Goal: Entertainment & Leisure: Consume media (video, audio)

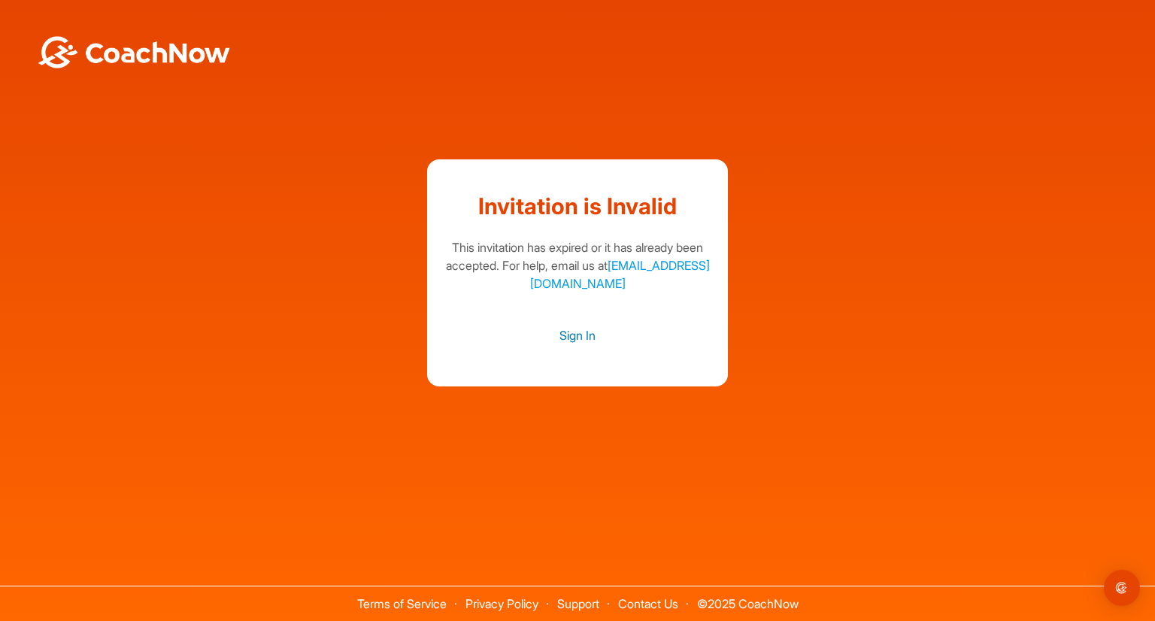
click at [592, 337] on link "Sign In" at bounding box center [577, 336] width 271 height 20
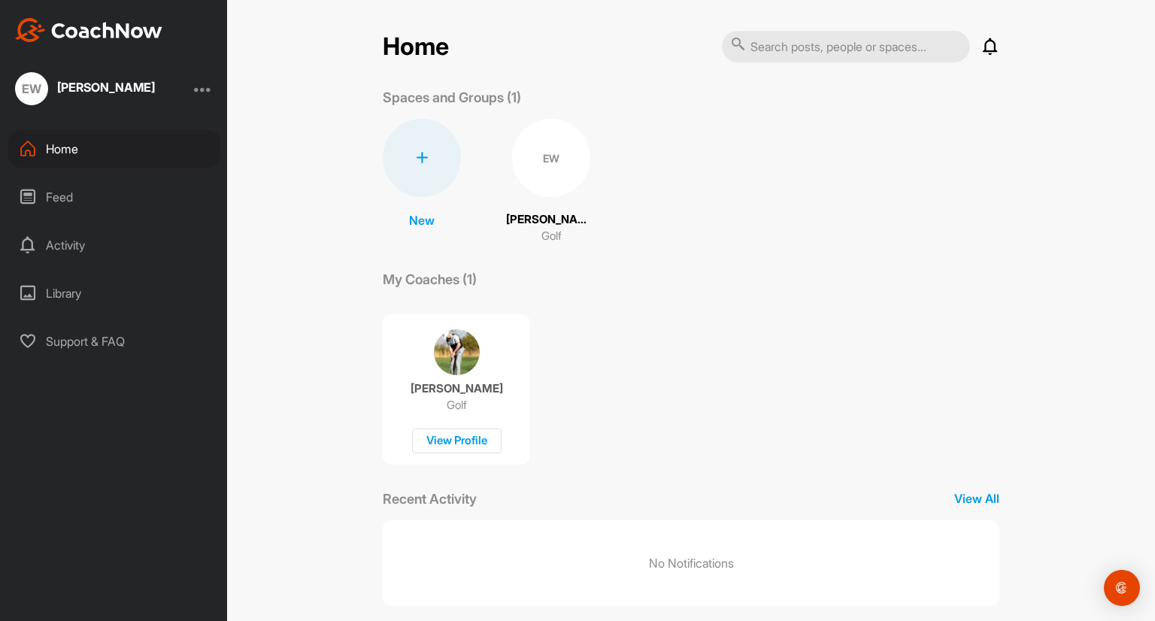
click at [32, 208] on div "Feed" at bounding box center [114, 197] width 212 height 38
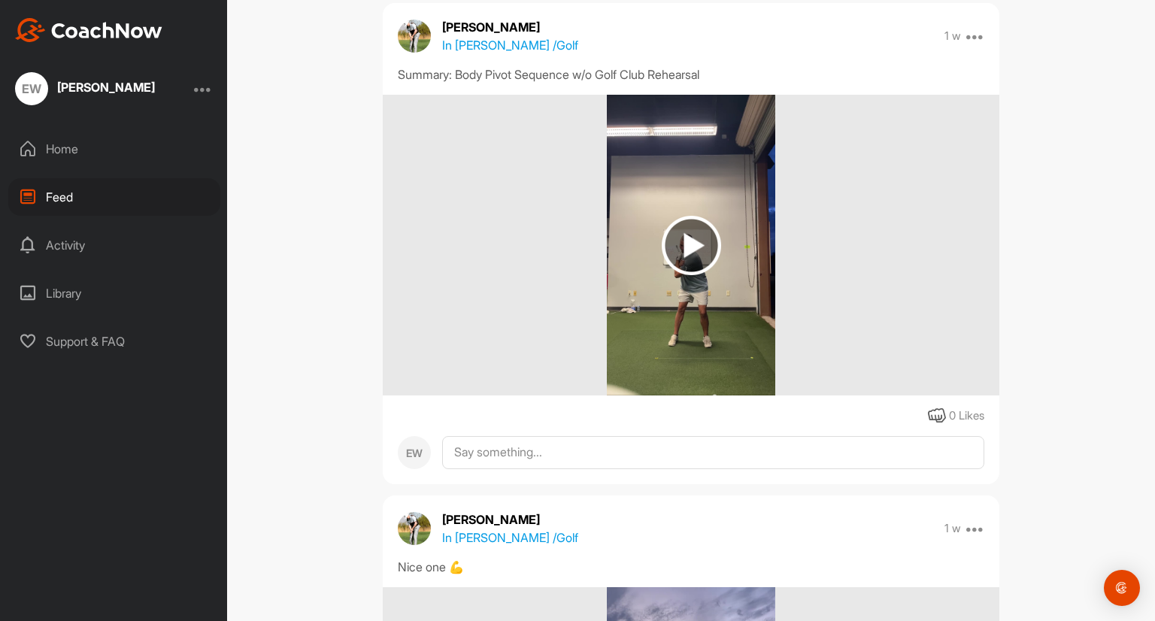
scroll to position [75, 0]
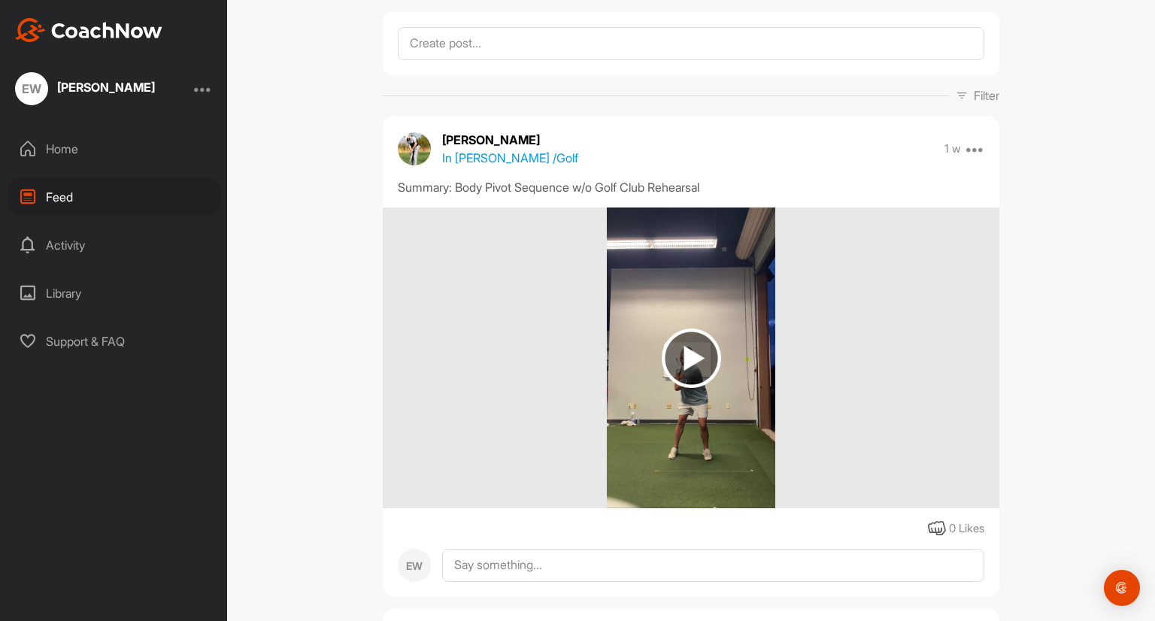
click at [680, 353] on img at bounding box center [691, 358] width 59 height 59
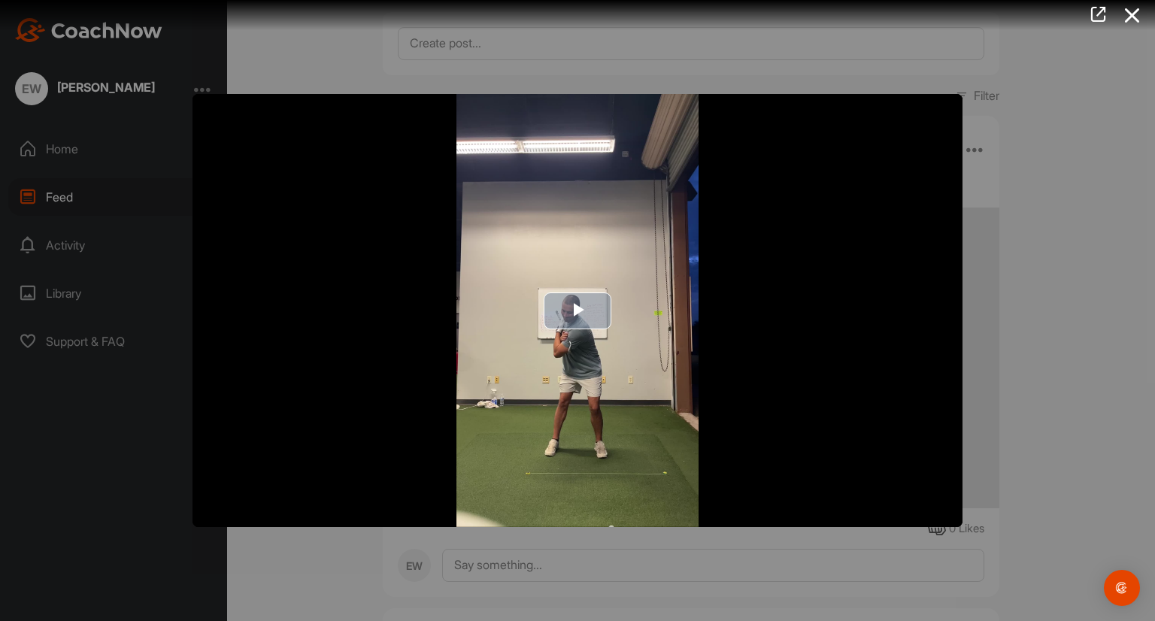
click at [577, 311] on span "Video Player" at bounding box center [577, 311] width 0 height 0
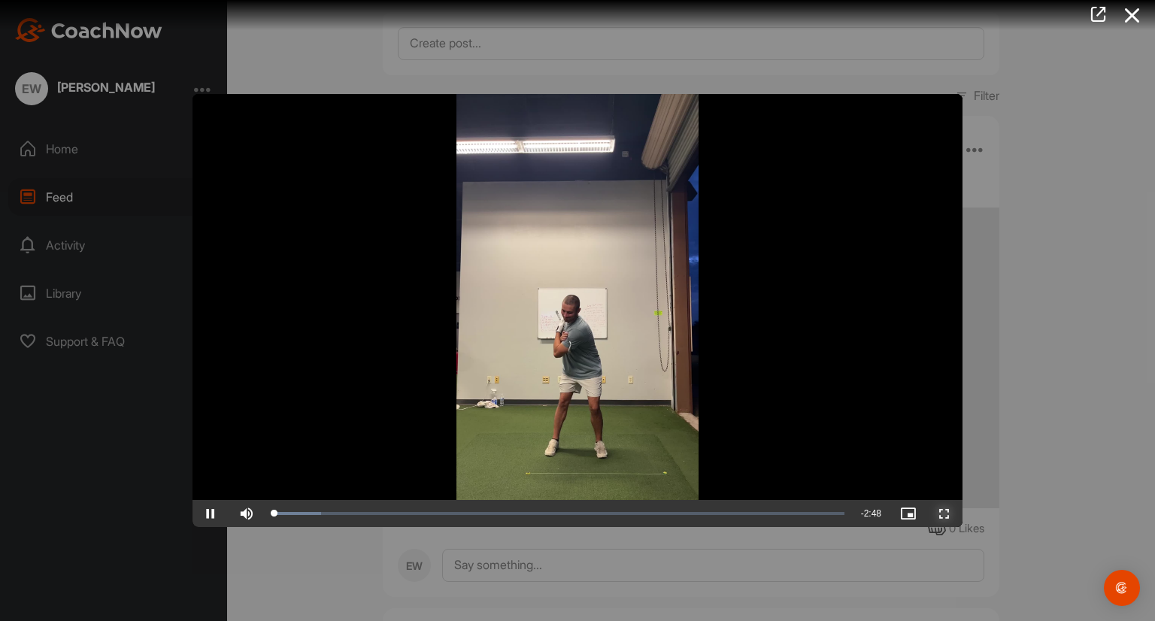
click at [951, 514] on span "Video Player" at bounding box center [944, 514] width 36 height 0
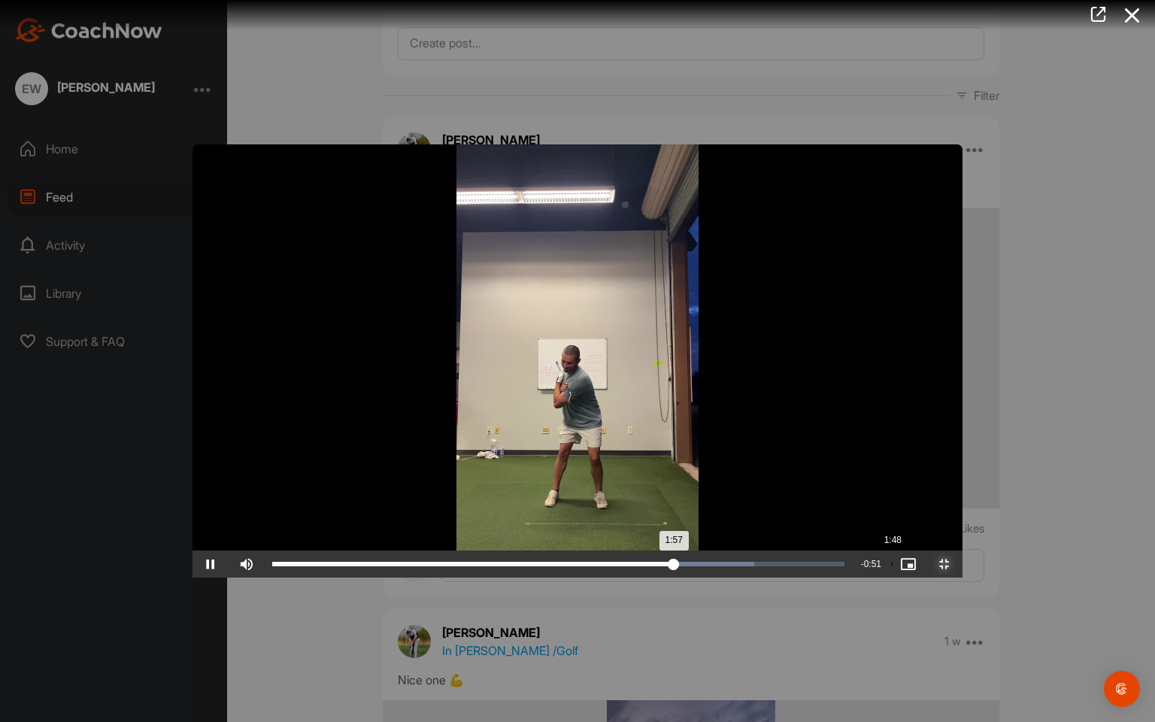
click at [698, 566] on div "Loaded : 84.33% 1:48 1:57" at bounding box center [558, 564] width 572 height 5
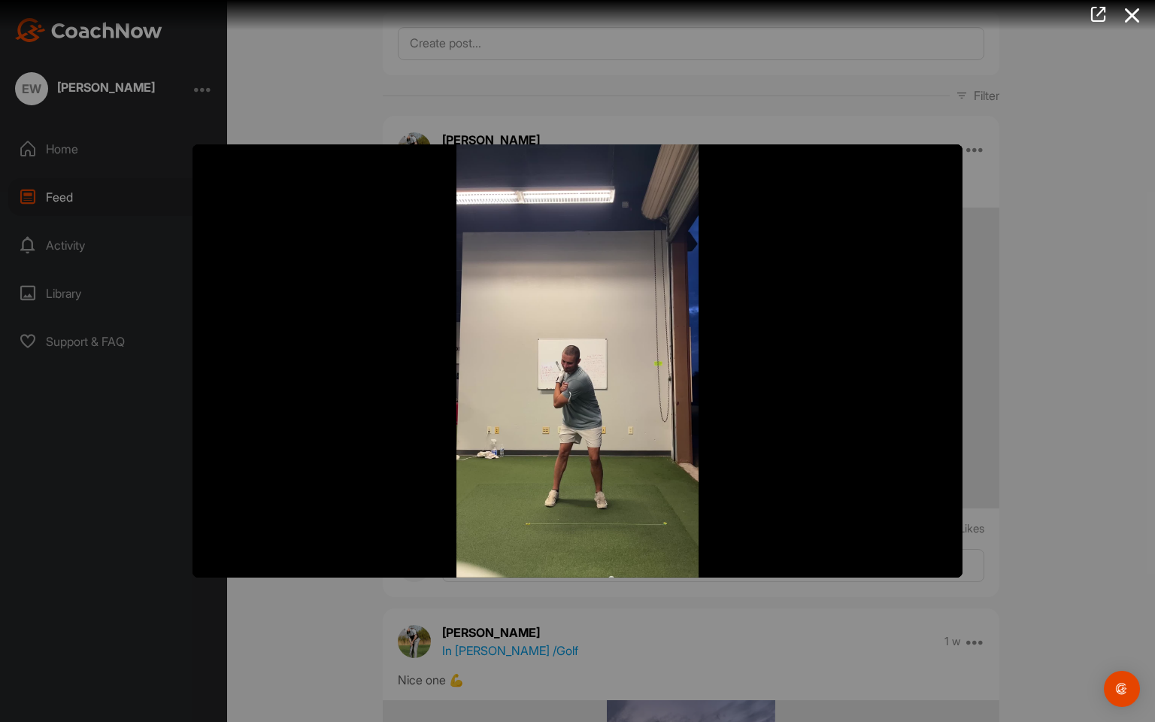
click at [926, 550] on button "Exit Fullscreen" at bounding box center [944, 563] width 36 height 27
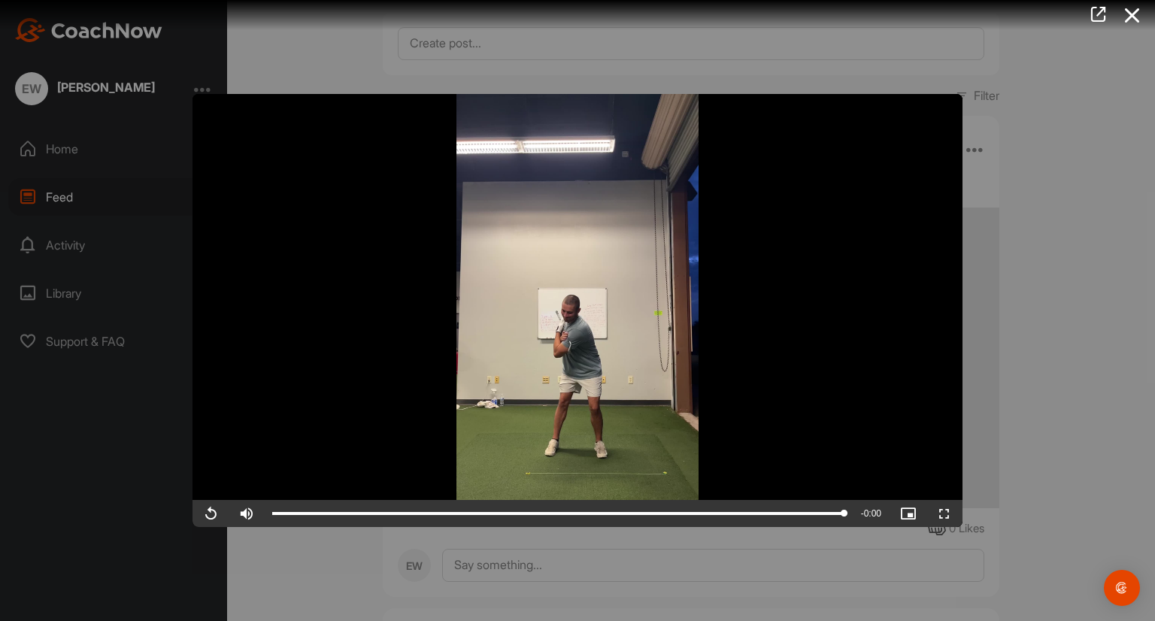
click at [878, 585] on div at bounding box center [577, 310] width 1155 height 621
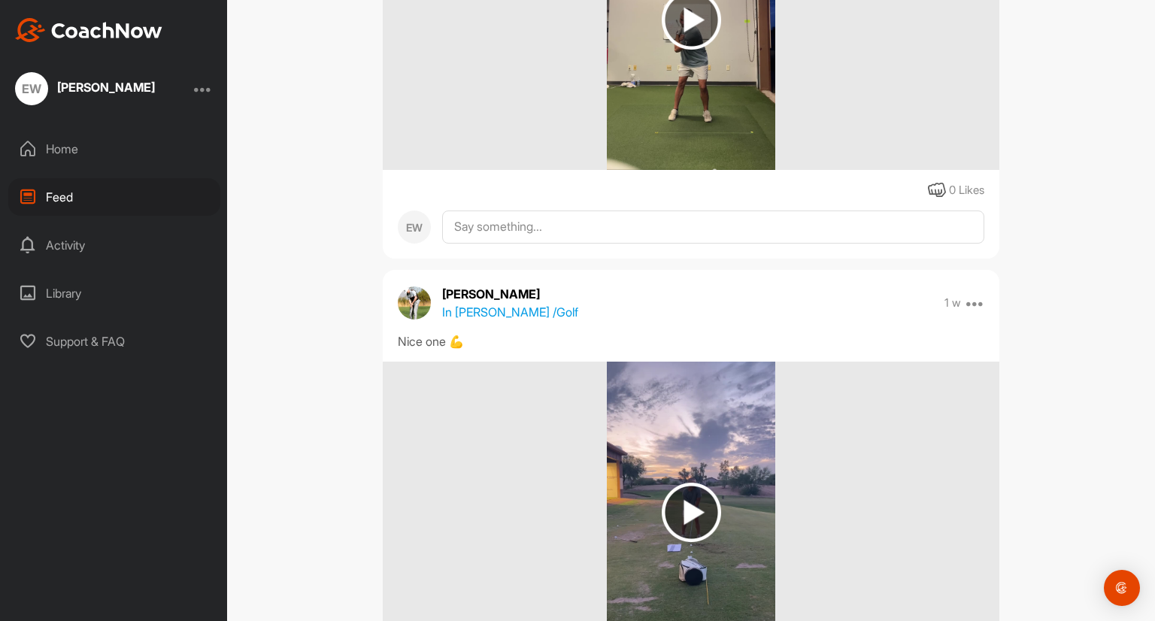
scroll to position [526, 0]
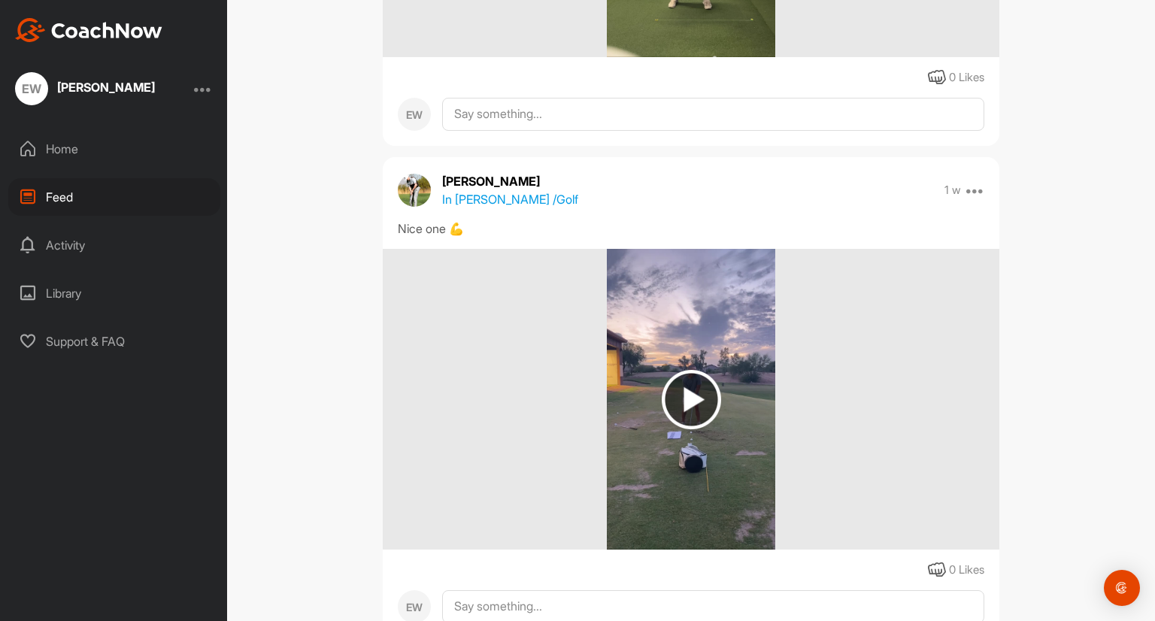
click at [704, 419] on img at bounding box center [691, 399] width 59 height 59
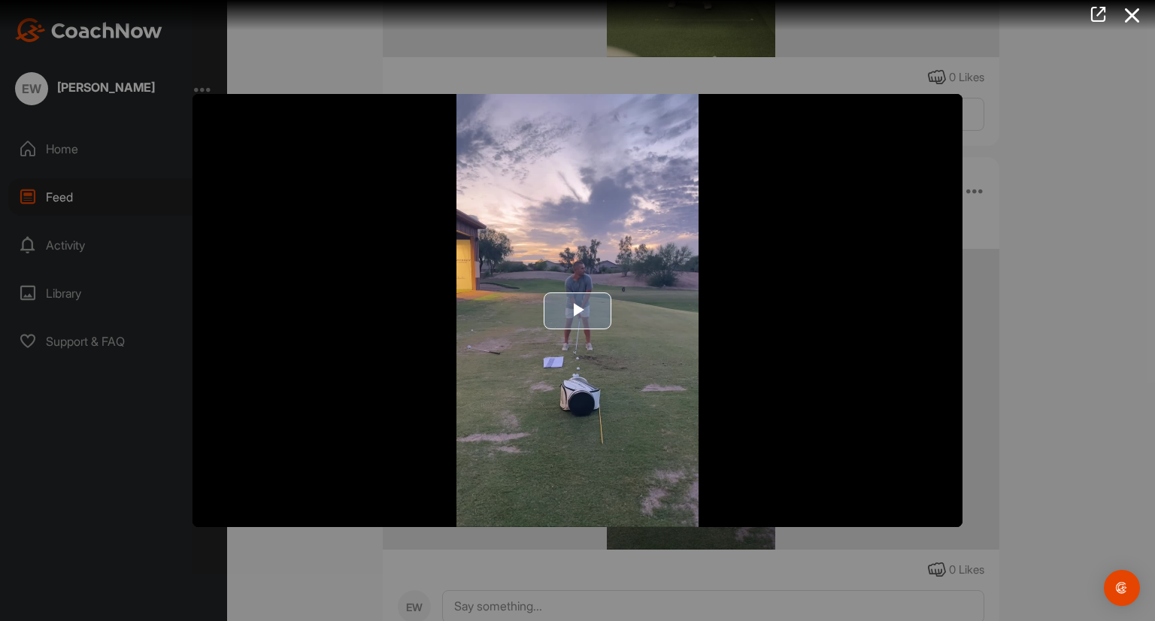
click at [749, 408] on img "Video Player" at bounding box center [577, 310] width 770 height 433
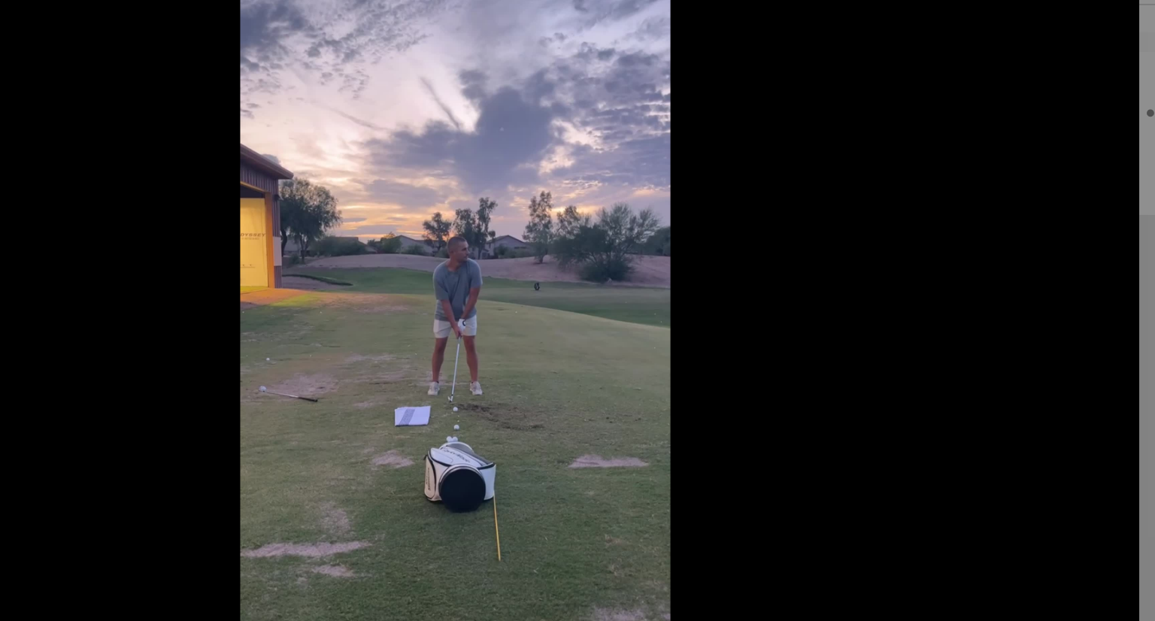
click at [642, 303] on video "Video Player" at bounding box center [577, 310] width 770 height 433
click at [720, 319] on video "Video Player" at bounding box center [577, 310] width 770 height 433
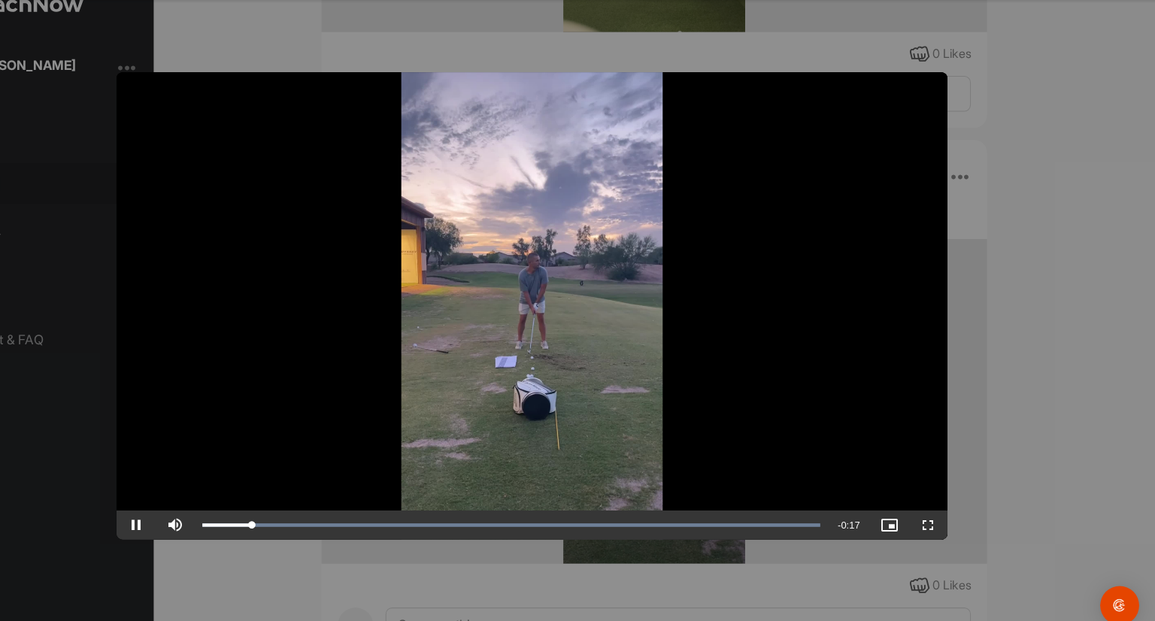
scroll to position [0, 0]
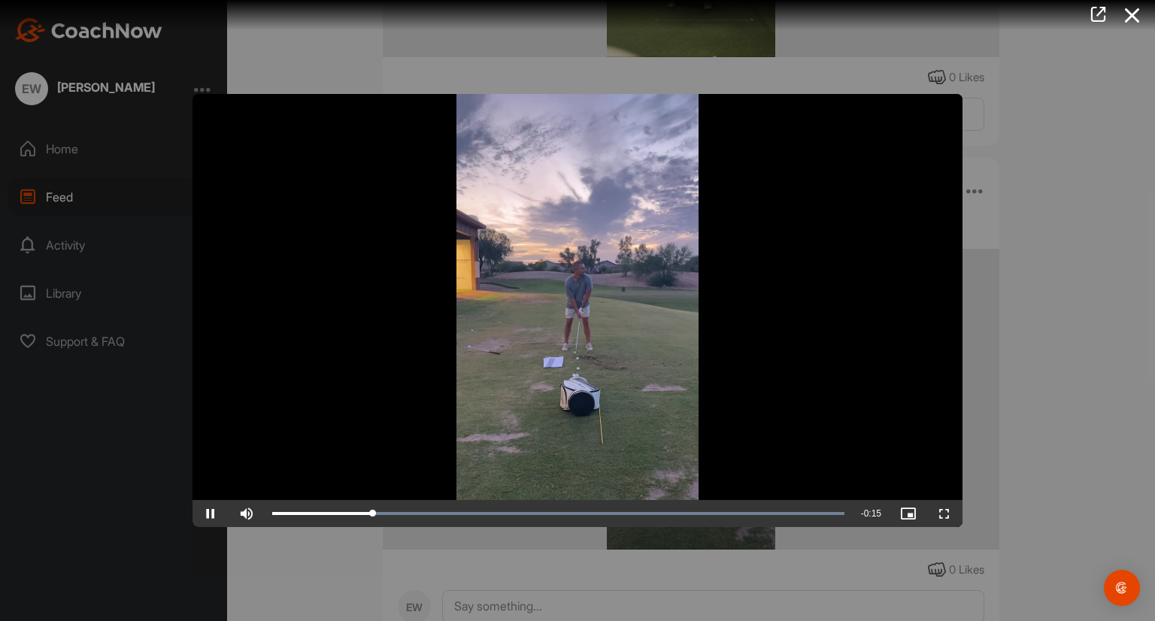
click at [1132, 300] on div at bounding box center [577, 310] width 1155 height 621
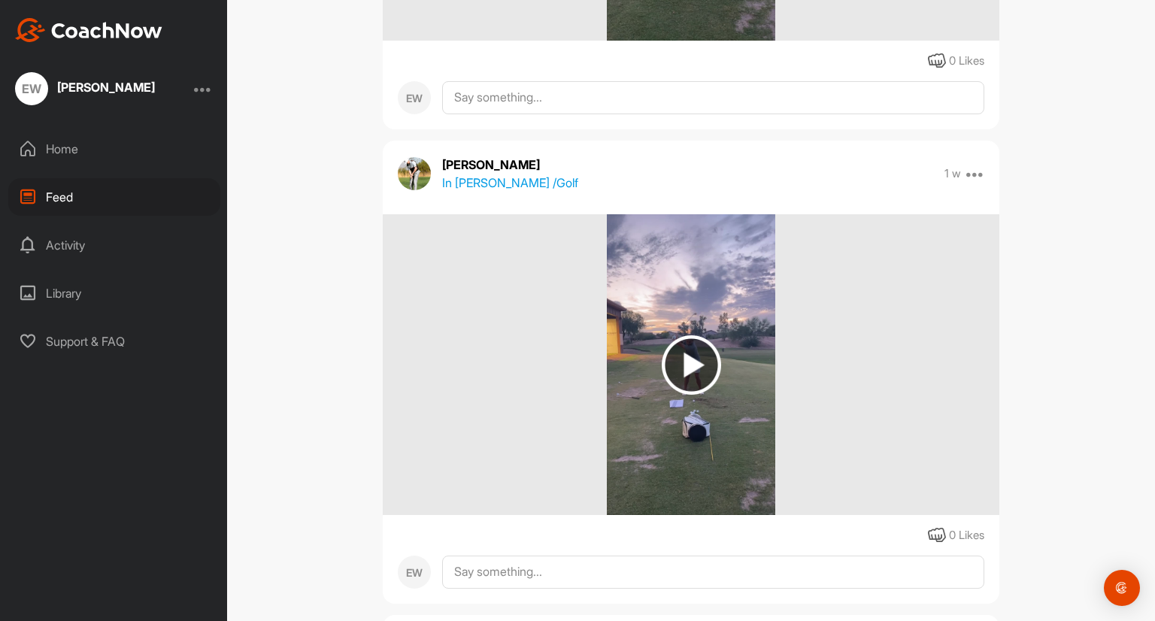
scroll to position [1128, 0]
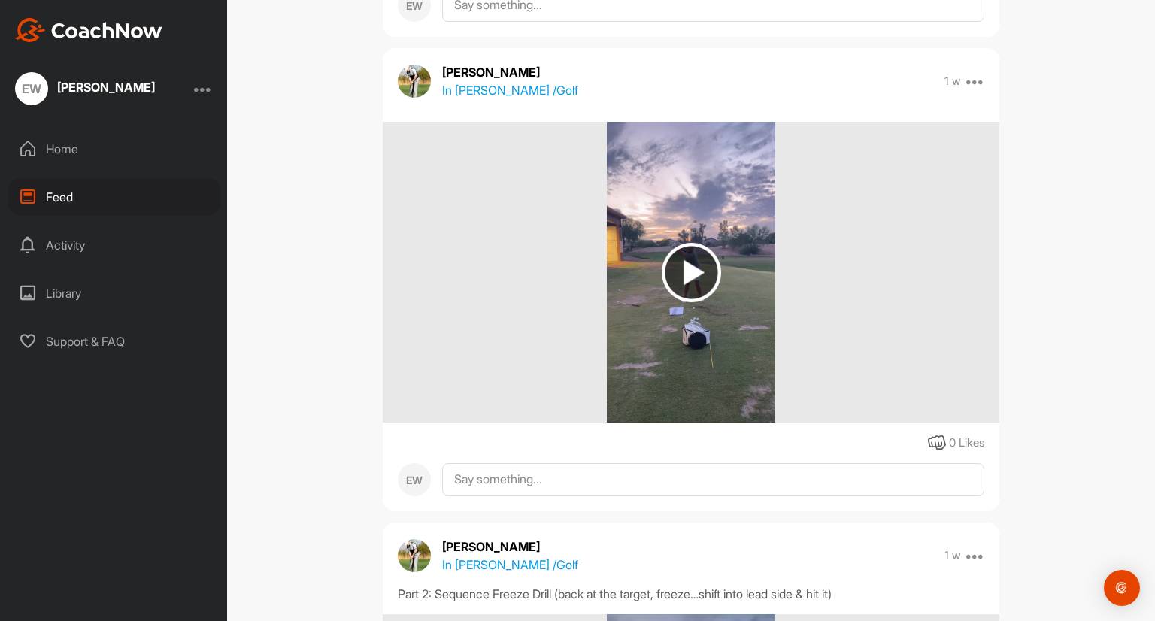
click at [734, 257] on img at bounding box center [691, 272] width 168 height 301
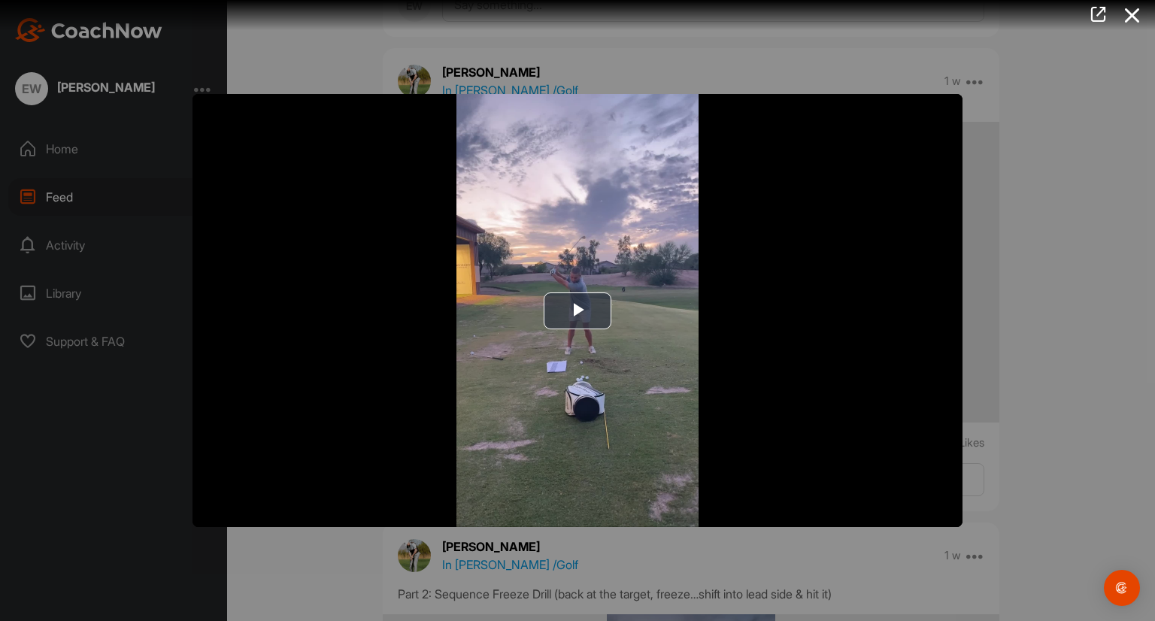
click at [734, 257] on img "Video Player" at bounding box center [577, 310] width 770 height 433
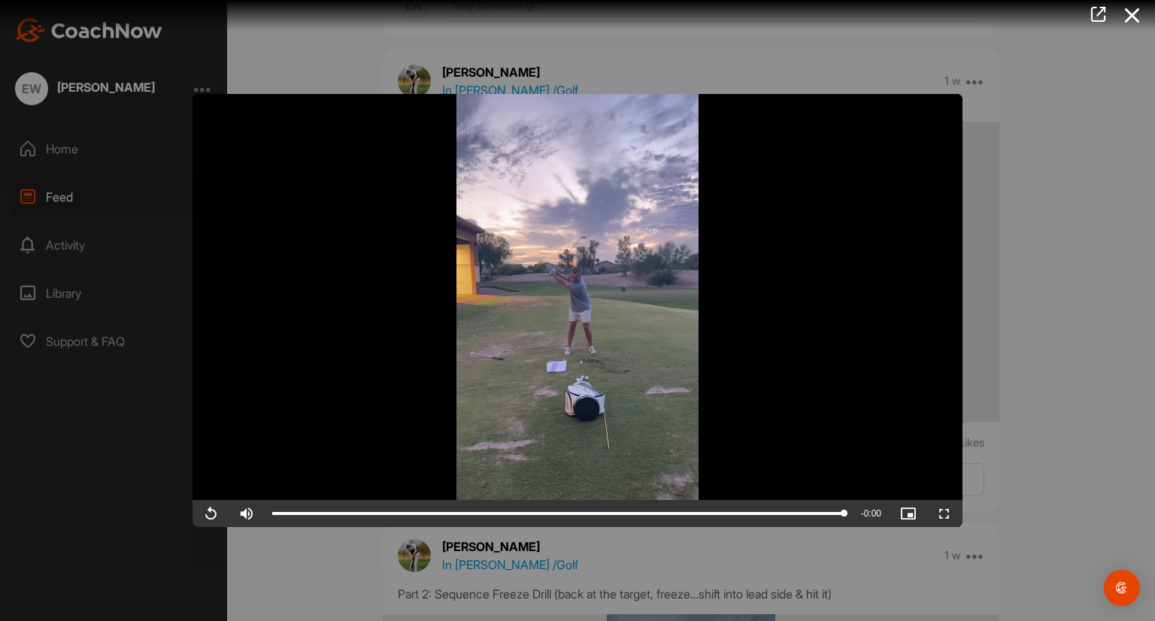
click at [642, 271] on video "Video Player" at bounding box center [577, 310] width 770 height 433
click at [607, 287] on video "Video Player" at bounding box center [577, 310] width 770 height 433
click at [989, 461] on div at bounding box center [577, 310] width 1155 height 621
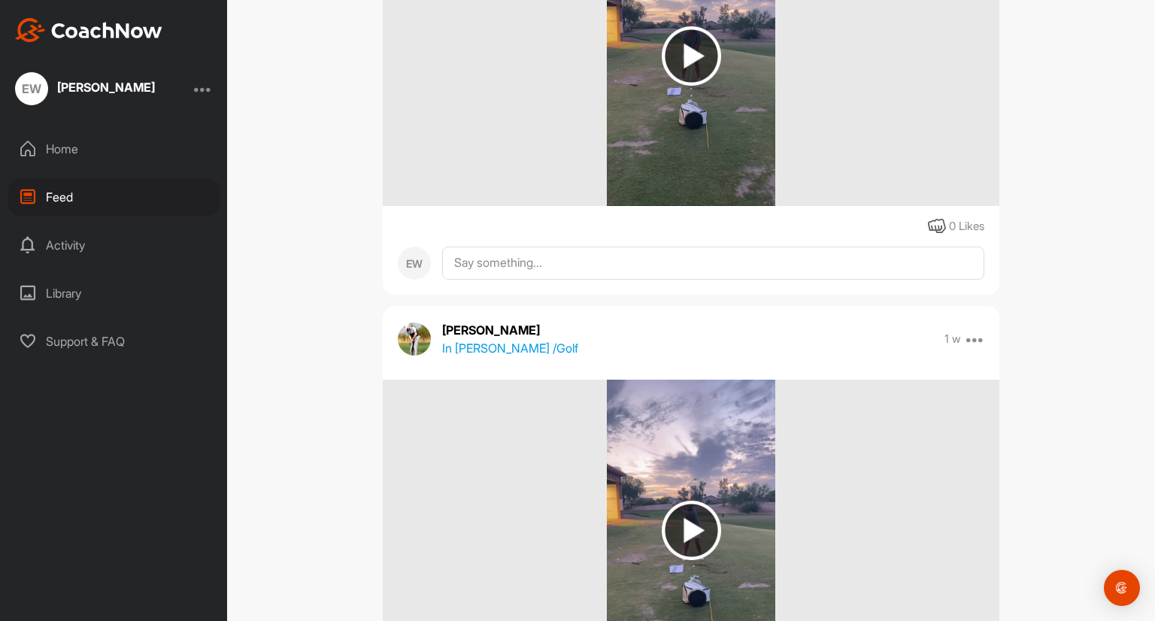
scroll to position [677, 0]
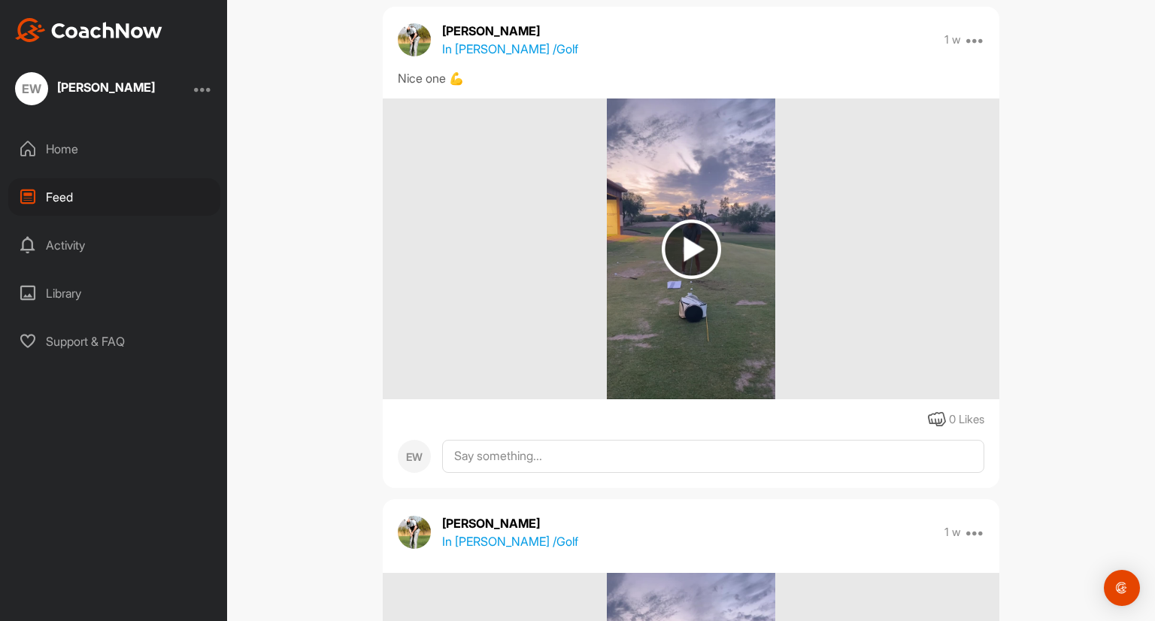
click at [700, 292] on img at bounding box center [691, 248] width 168 height 301
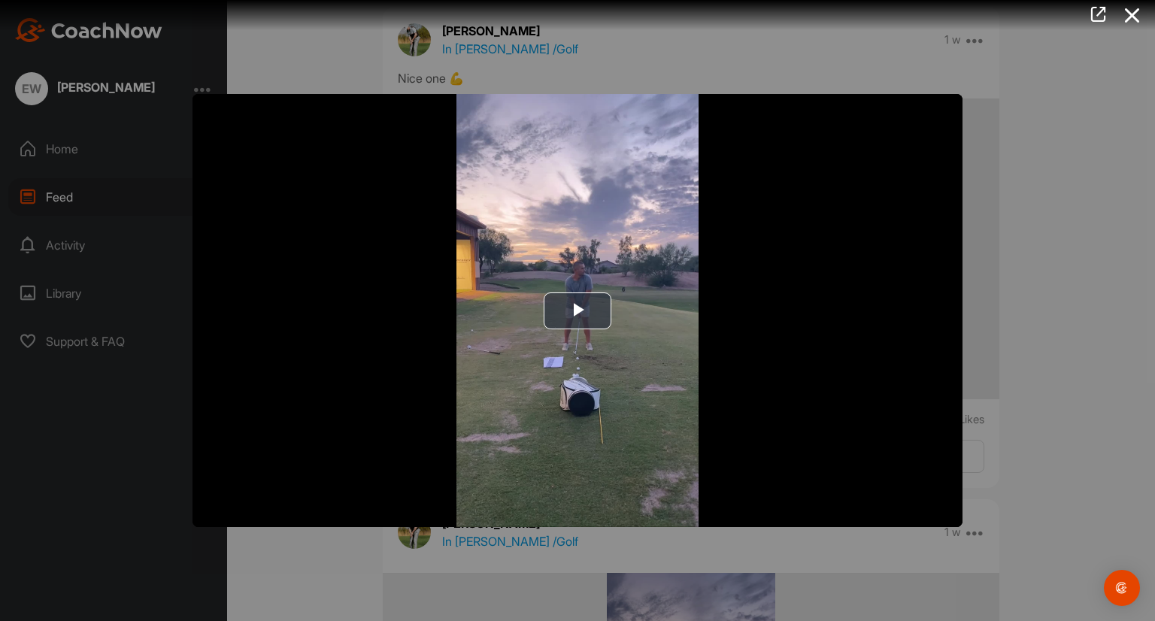
click at [700, 292] on img "Video Player" at bounding box center [577, 310] width 770 height 433
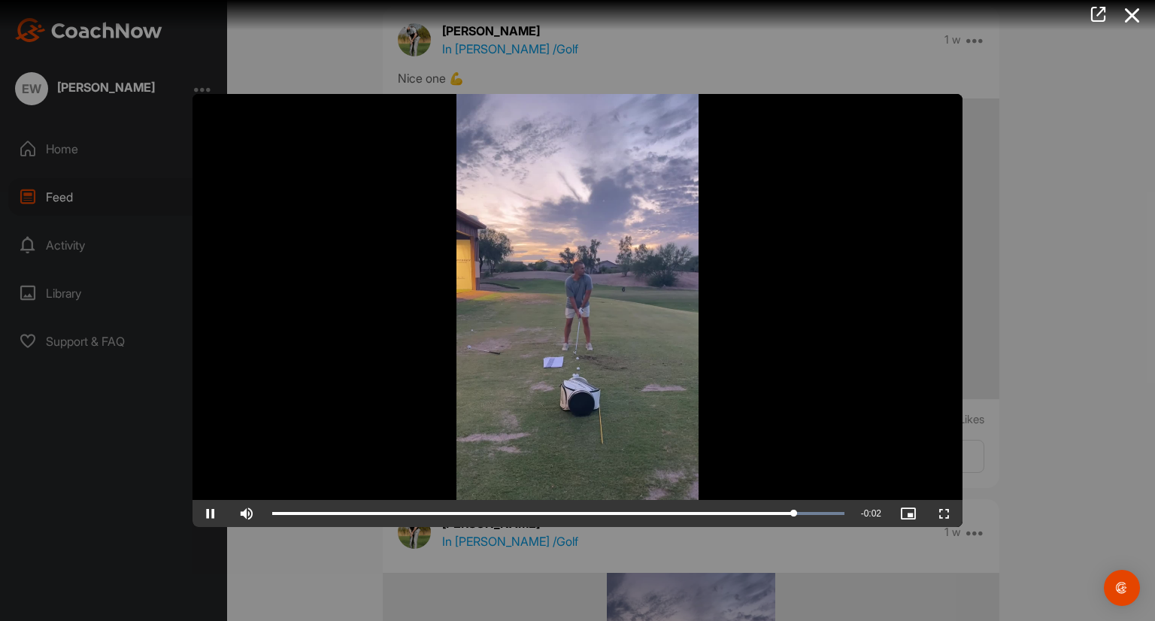
click at [994, 322] on div at bounding box center [577, 310] width 1155 height 621
